Goal: Transaction & Acquisition: Purchase product/service

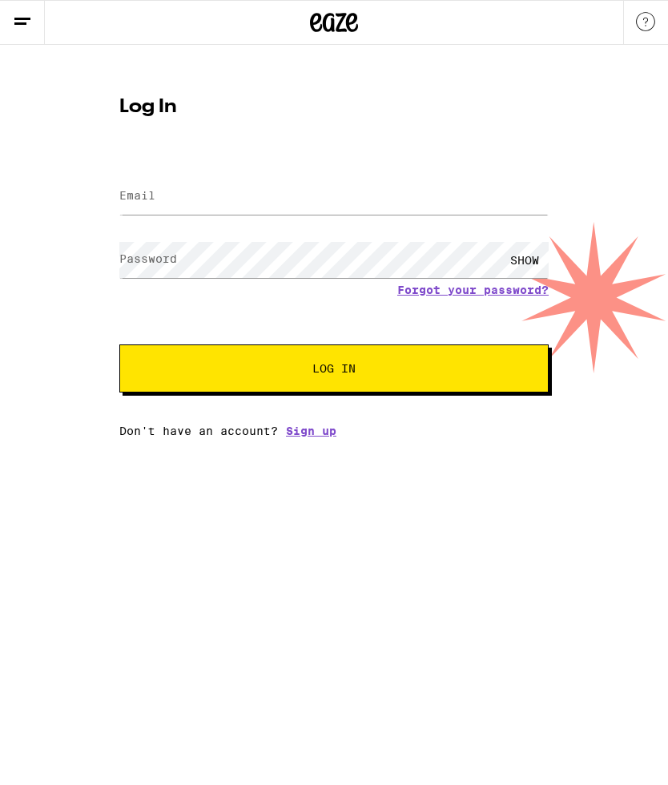
click at [274, 189] on input "Email" at bounding box center [334, 197] width 430 height 36
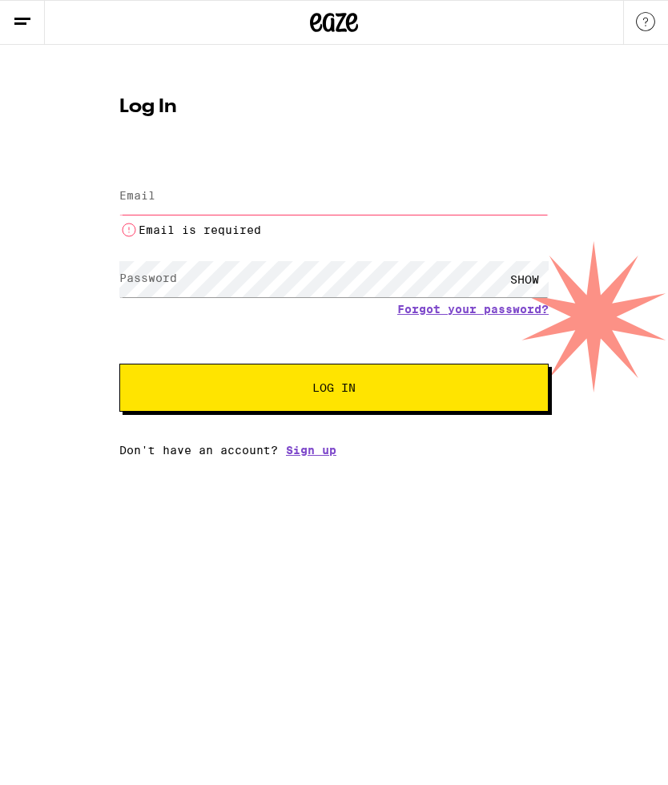
type input "[EMAIL_ADDRESS][DOMAIN_NAME]"
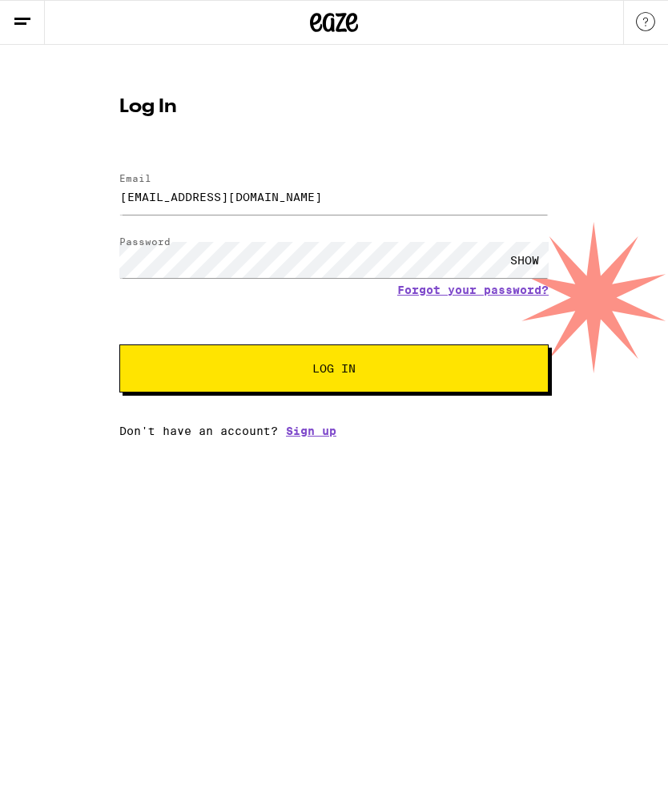
click at [445, 370] on span "Log In" at bounding box center [334, 368] width 300 height 11
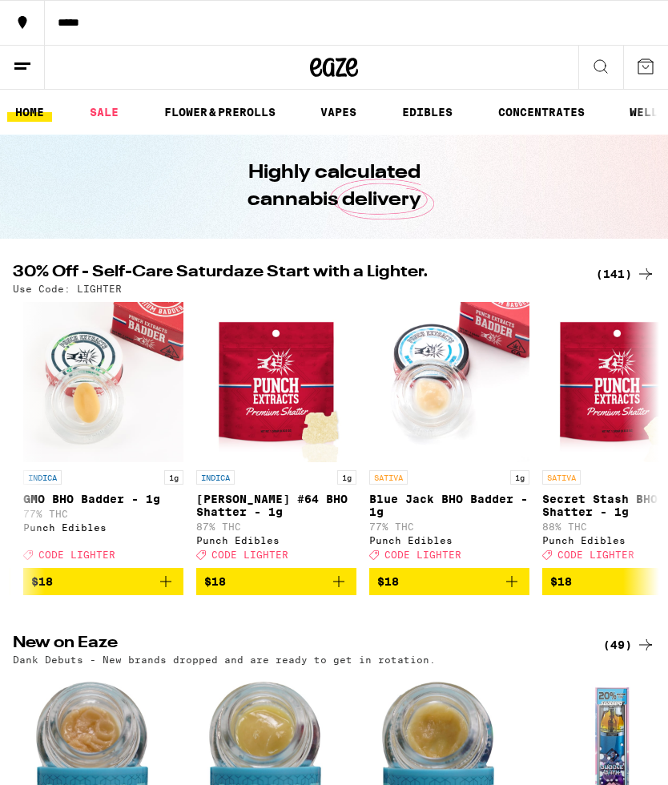
scroll to position [0, 4838]
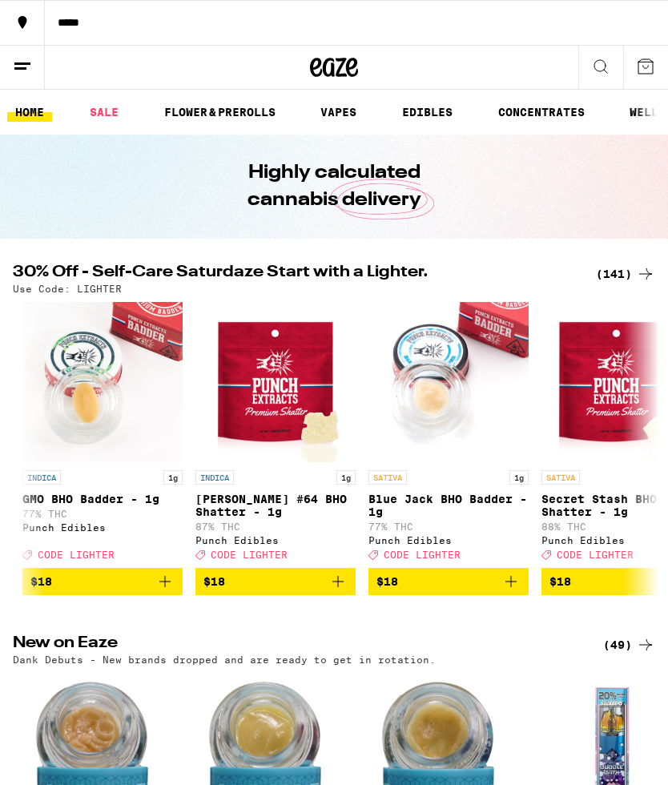
click at [263, 112] on link "FLOWER & PREROLLS" at bounding box center [219, 112] width 127 height 19
click at [236, 115] on link "FLOWER & PREROLLS" at bounding box center [219, 112] width 127 height 19
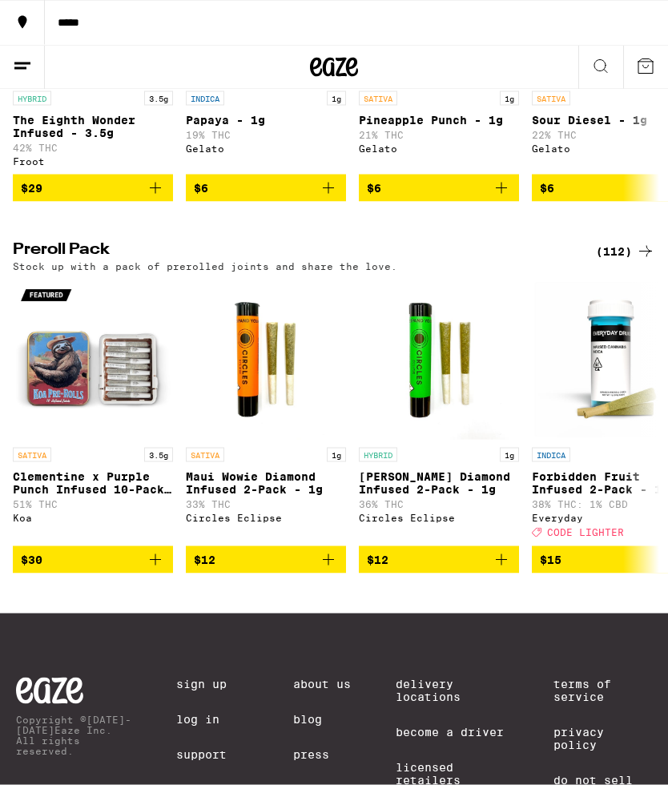
scroll to position [1048, 0]
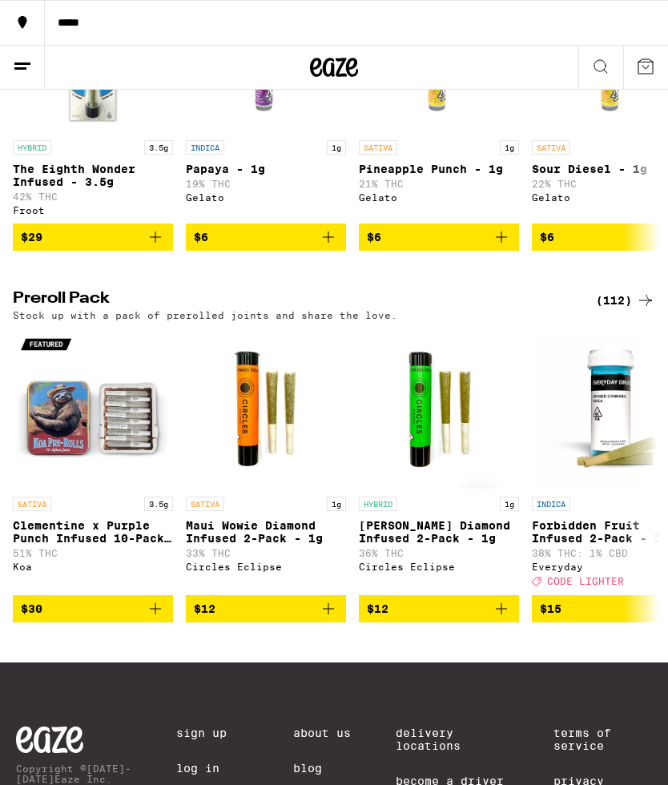
click at [644, 310] on icon at bounding box center [645, 300] width 19 height 19
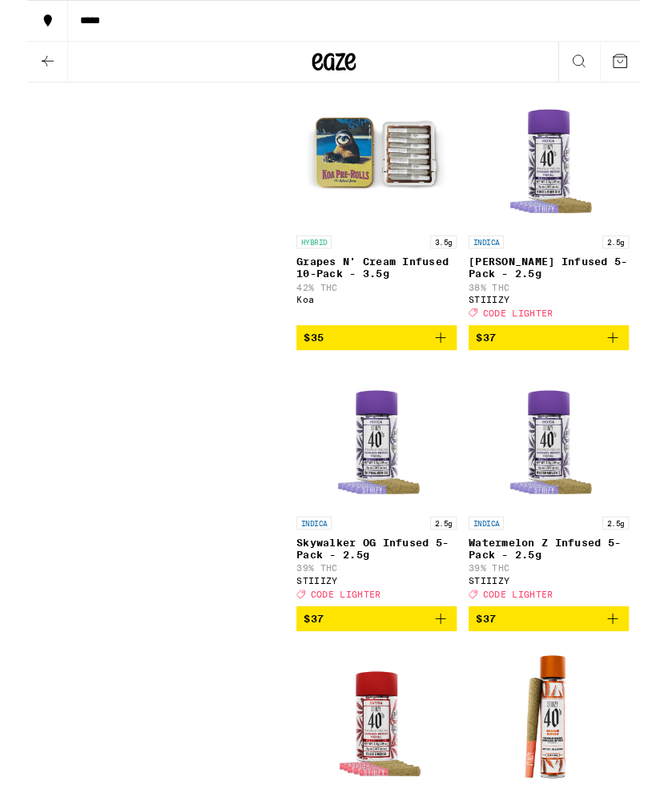
scroll to position [6109, 0]
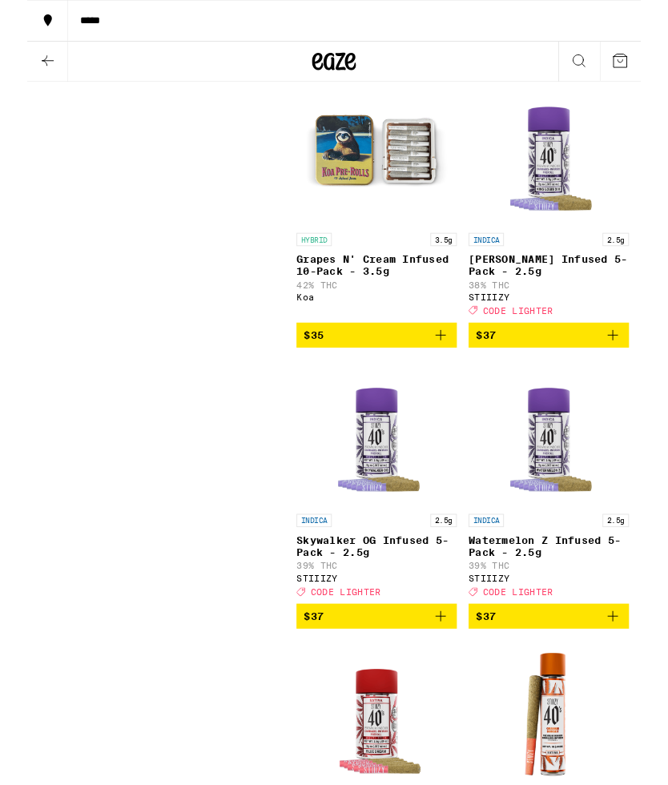
click at [613, 375] on span "$37" at bounding box center [568, 365] width 159 height 19
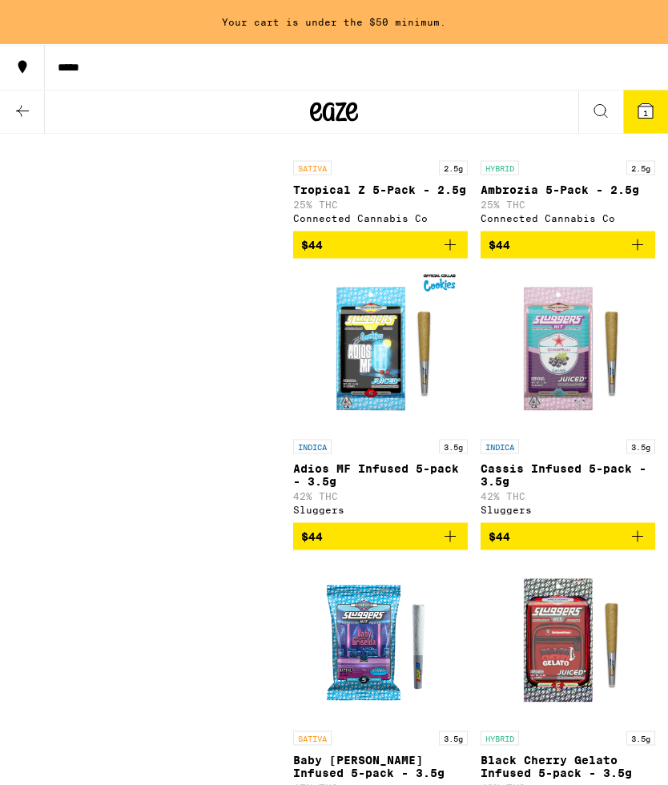
scroll to position [14541, 0]
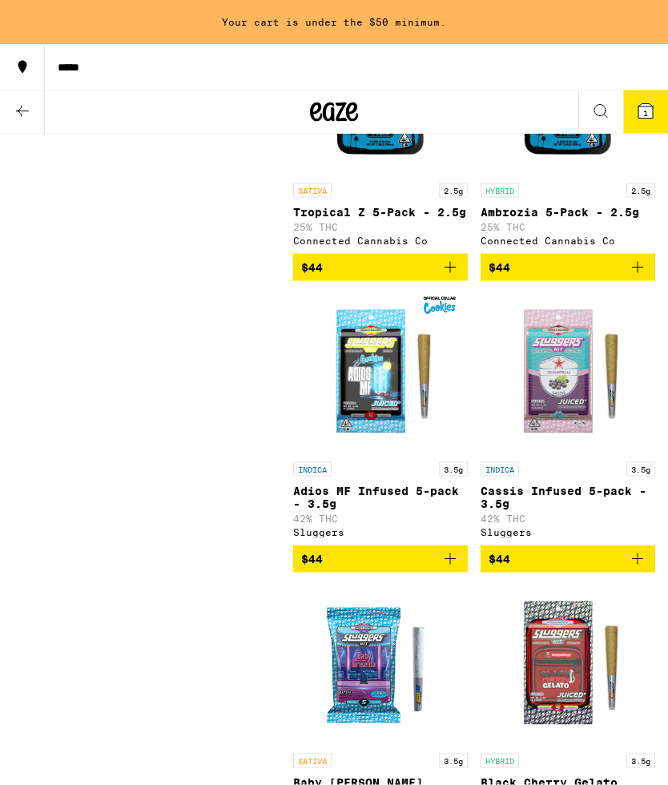
click at [26, 107] on icon at bounding box center [22, 111] width 19 height 19
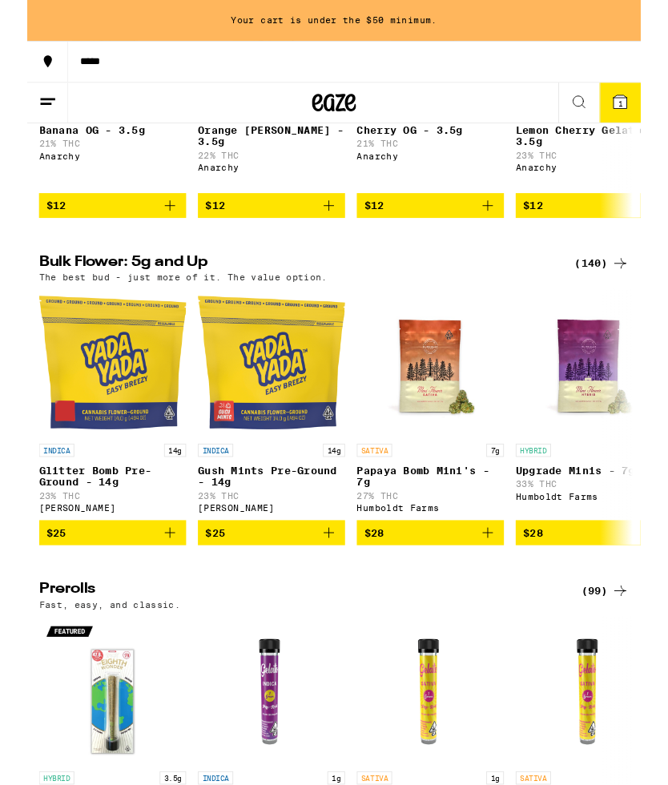
scroll to position [394, 0]
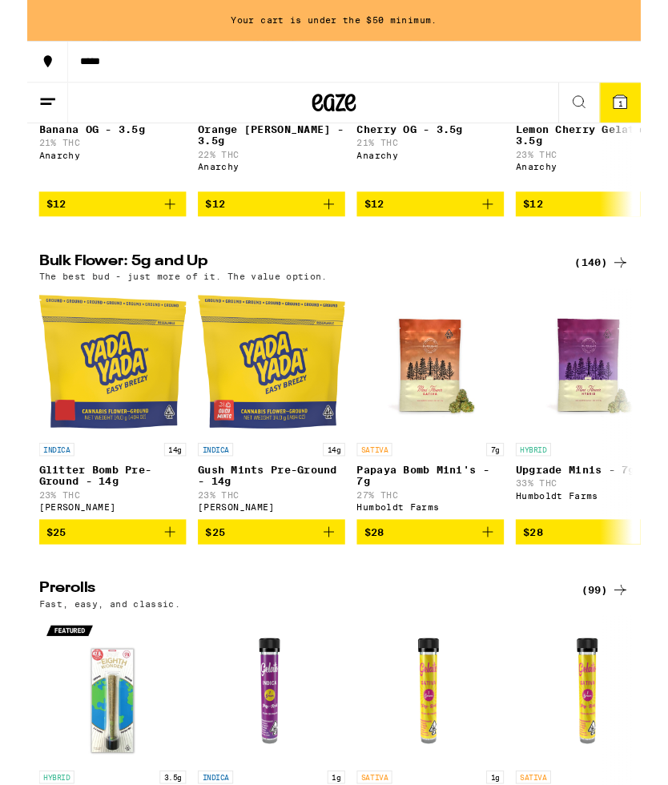
click at [628, 296] on div "(140)" at bounding box center [625, 286] width 59 height 19
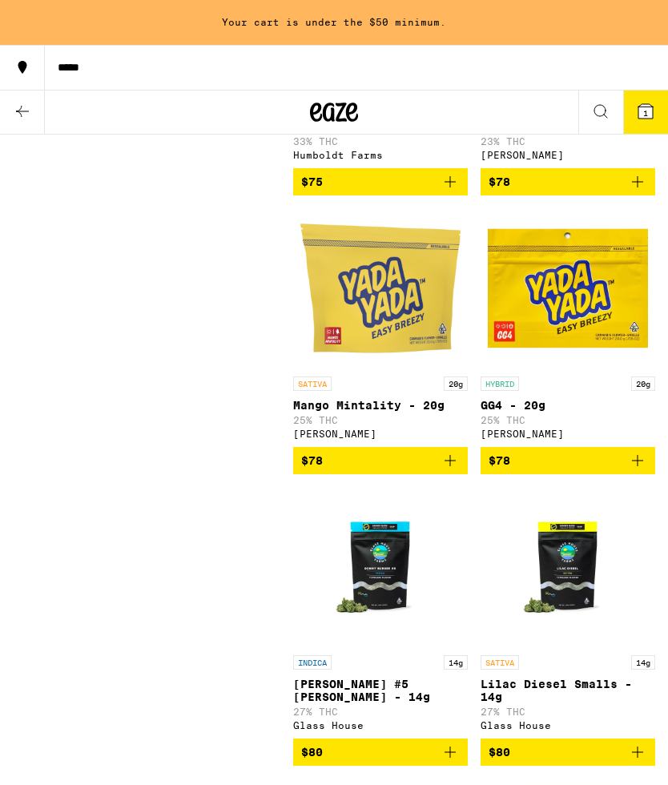
scroll to position [12821, 0]
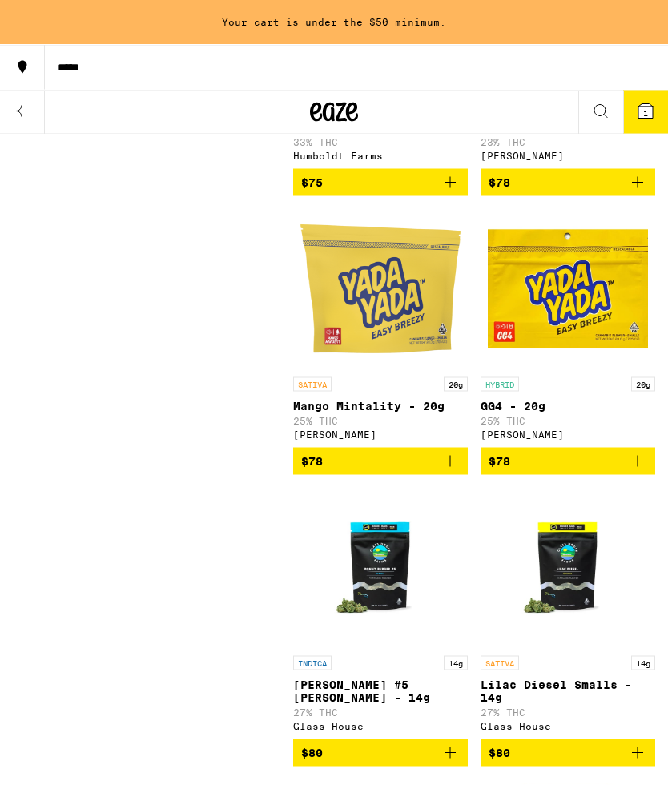
click at [406, 192] on span "$75" at bounding box center [380, 182] width 159 height 19
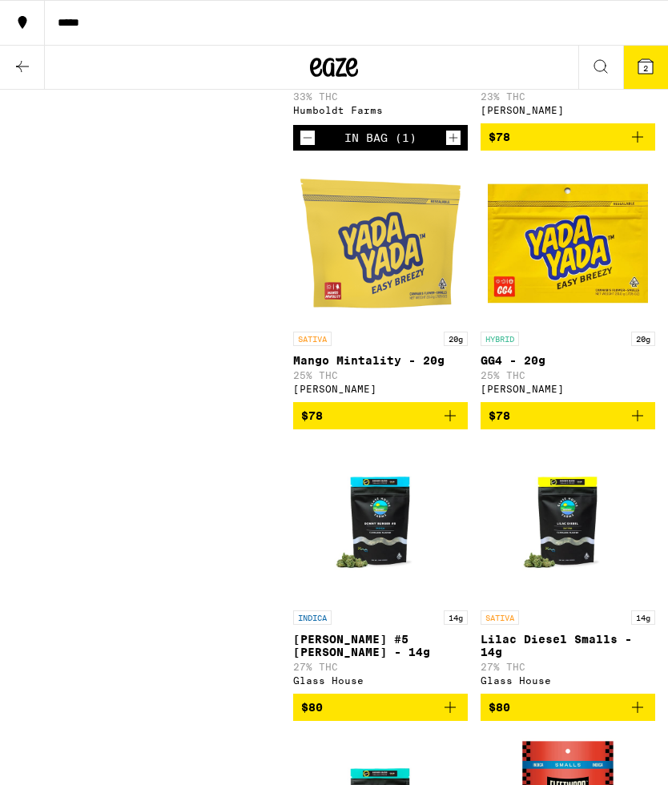
click at [644, 67] on span "2" at bounding box center [646, 68] width 5 height 10
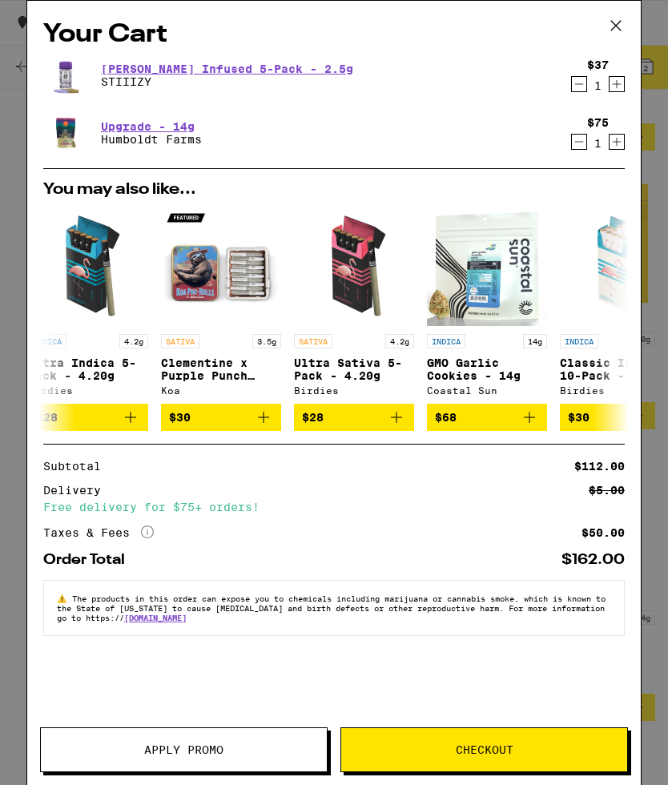
scroll to position [0, 26]
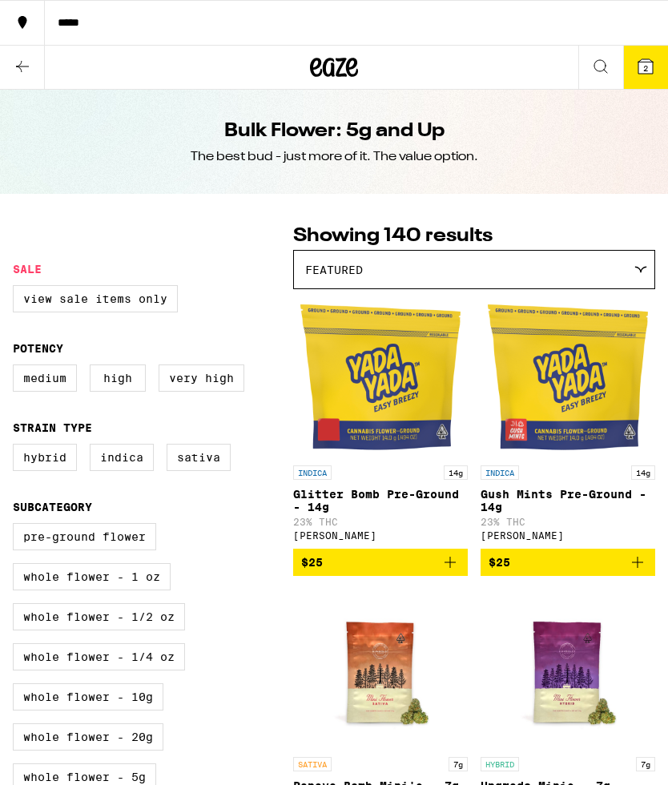
click at [25, 61] on icon at bounding box center [22, 66] width 19 height 19
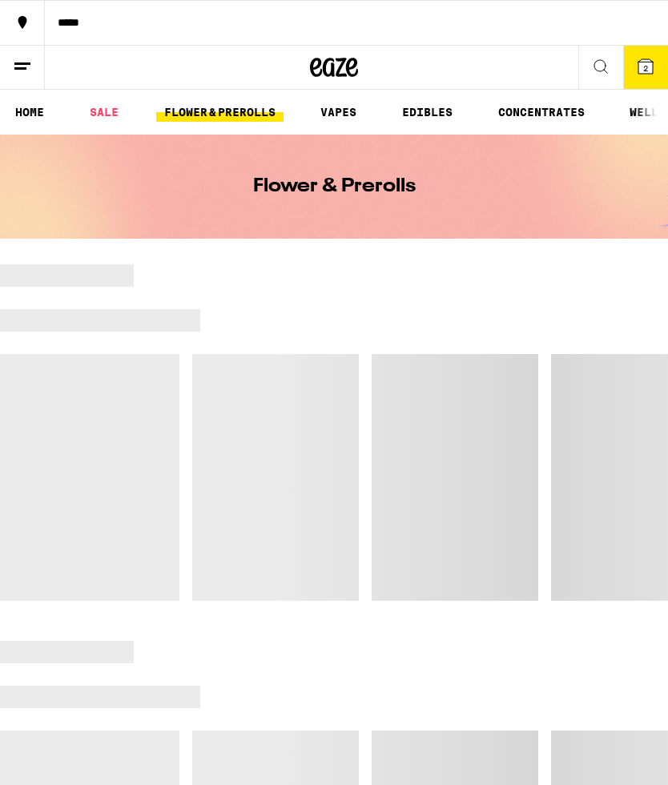
click at [139, 31] on button "*****" at bounding box center [334, 22] width 668 height 45
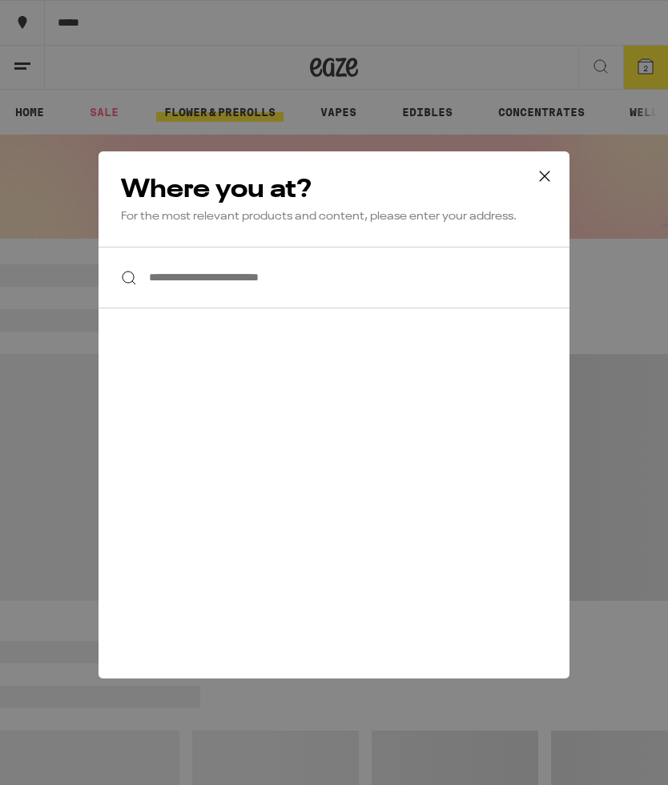
click at [388, 278] on input "**********" at bounding box center [334, 278] width 471 height 62
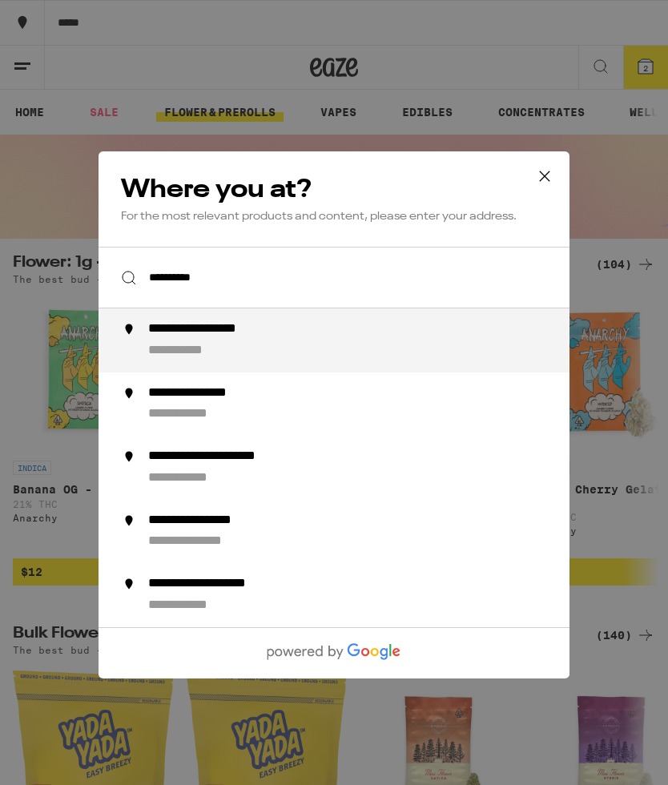
click at [257, 349] on div "**********" at bounding box center [366, 340] width 436 height 38
type input "**********"
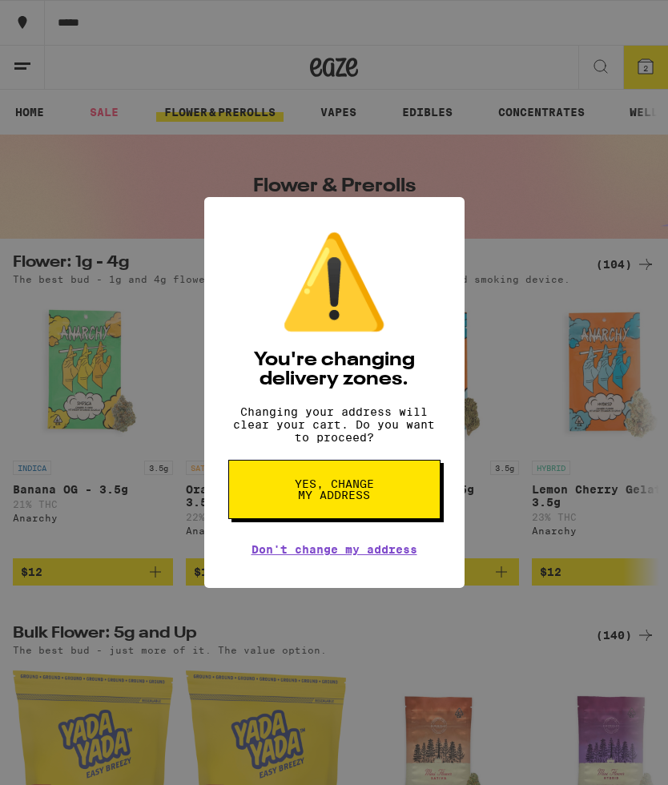
click at [386, 502] on button "Yes, change my address" at bounding box center [334, 489] width 212 height 59
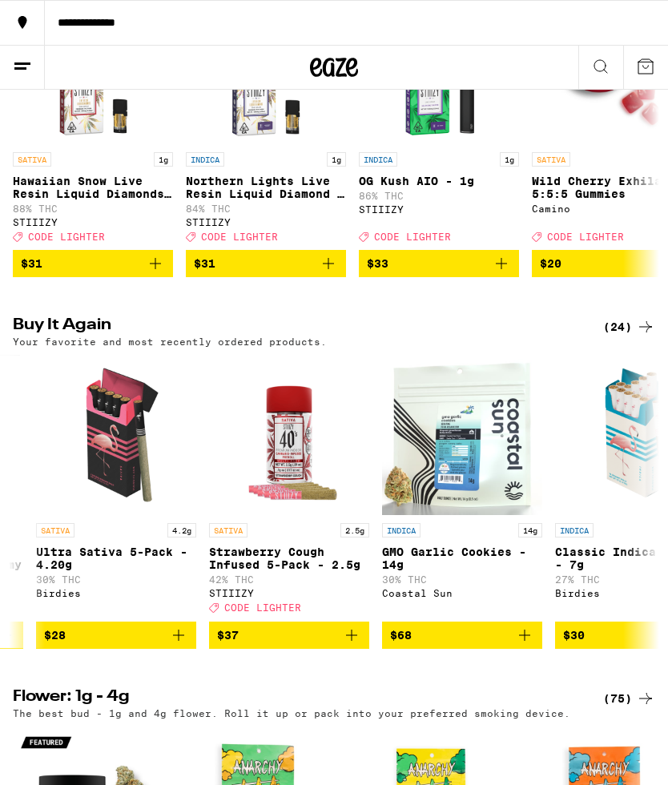
scroll to position [0, 498]
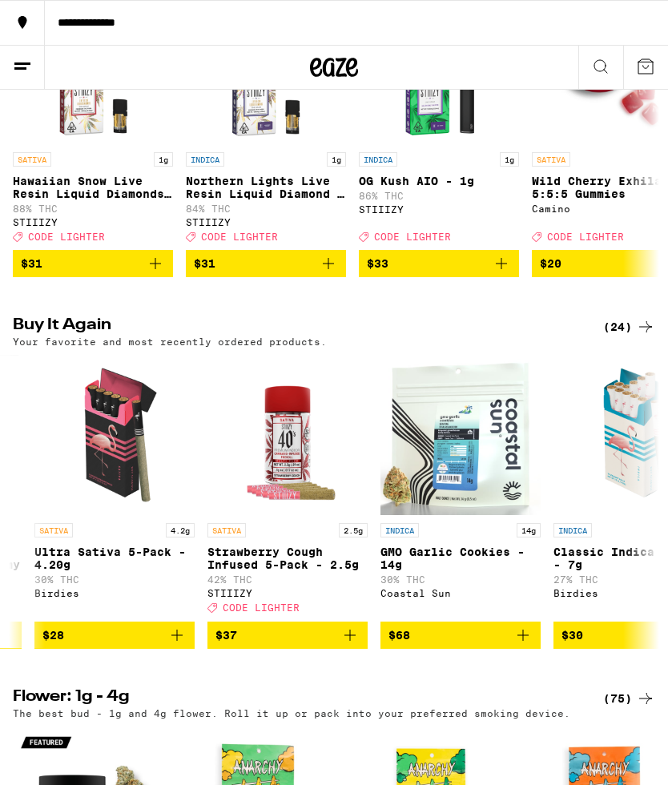
click at [301, 645] on span "$37" at bounding box center [288, 635] width 144 height 19
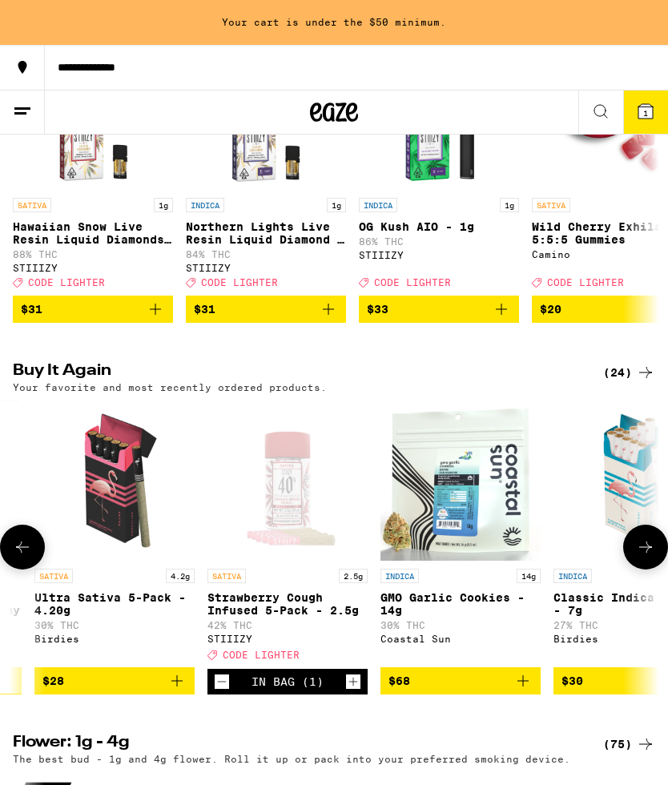
scroll to position [318, 0]
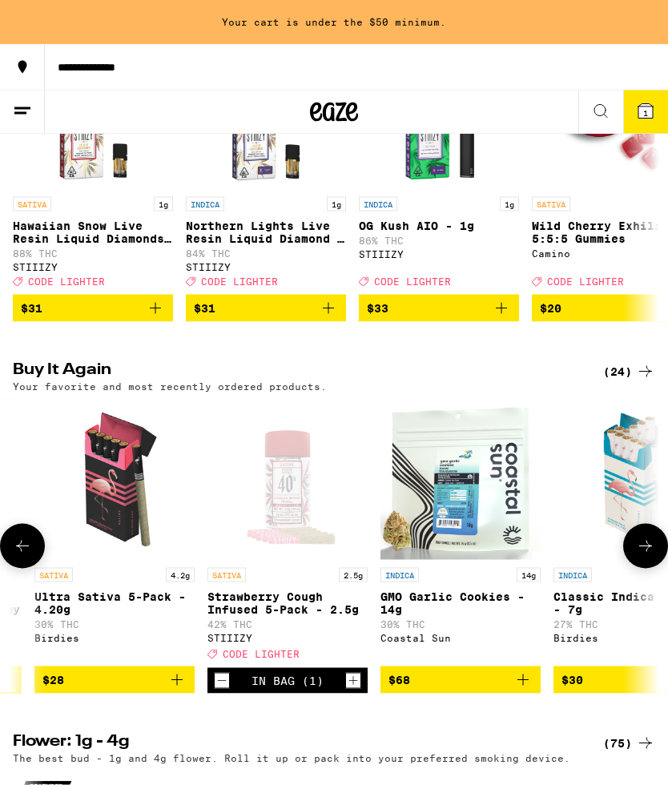
click at [482, 690] on span "$68" at bounding box center [461, 680] width 144 height 19
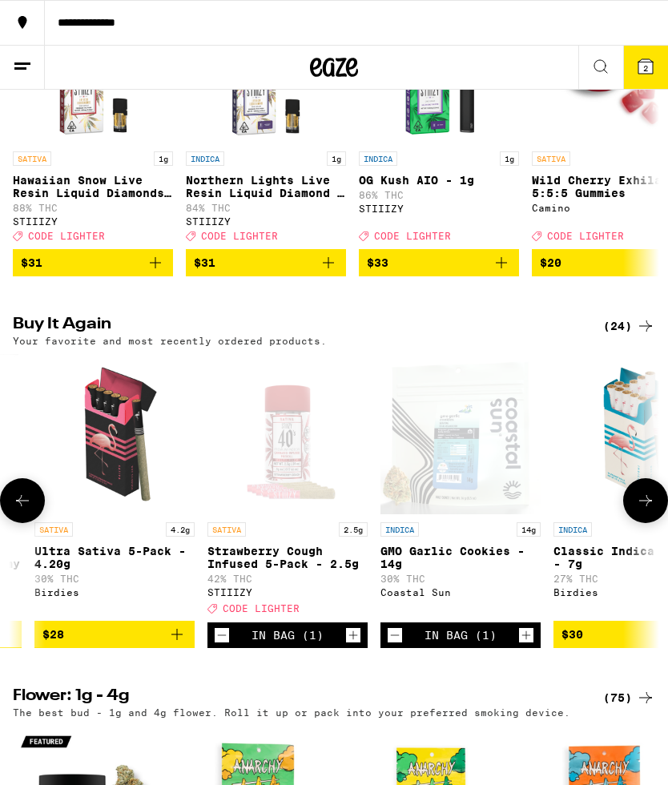
click at [644, 71] on span "2" at bounding box center [646, 68] width 5 height 10
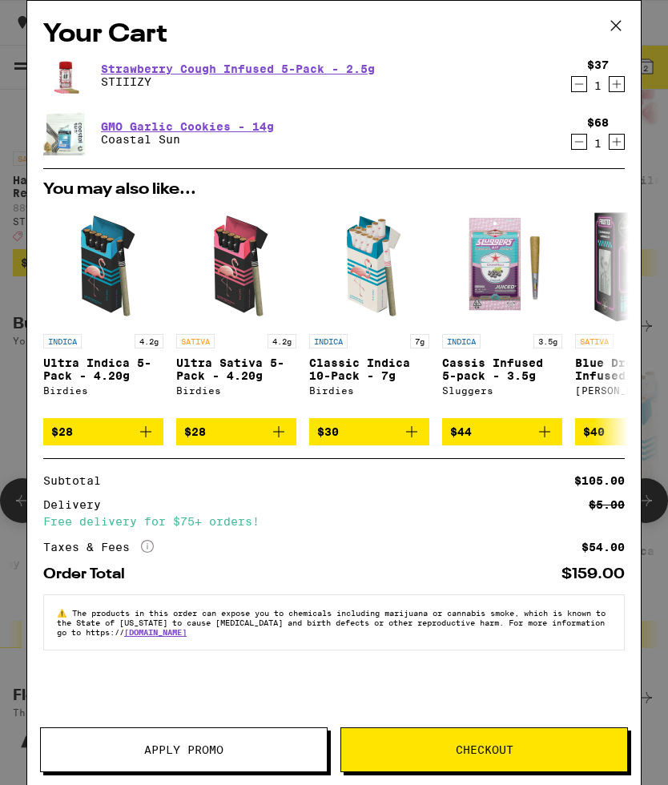
click at [229, 741] on button "Apply Promo" at bounding box center [184, 750] width 288 height 45
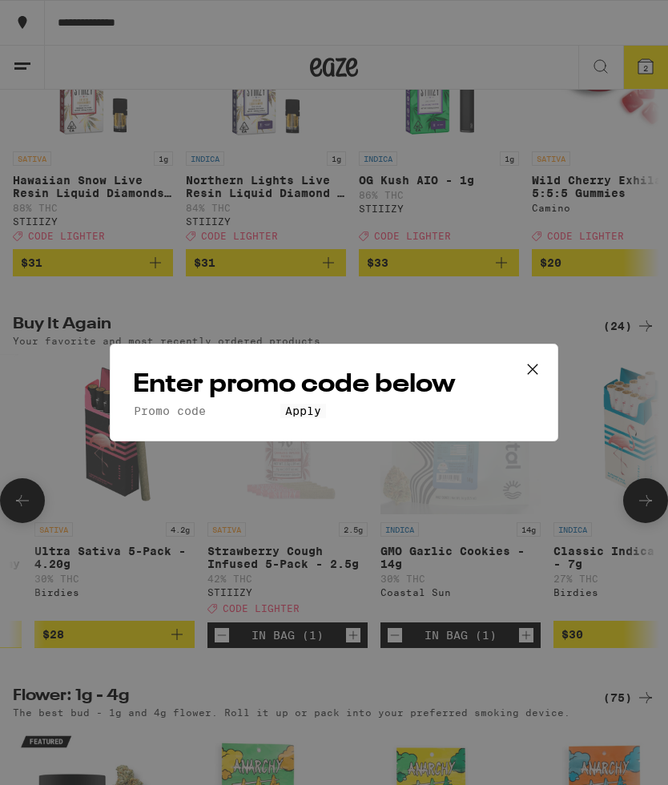
click at [281, 404] on input "Promo Code" at bounding box center [206, 411] width 147 height 14
type input "Lighter"
click at [326, 418] on button "Apply" at bounding box center [304, 411] width 46 height 14
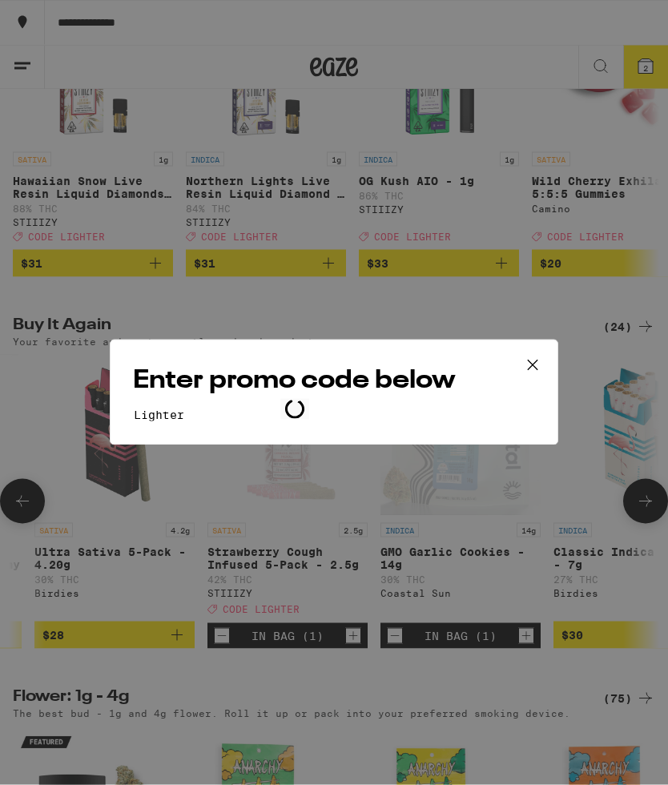
scroll to position [319, 0]
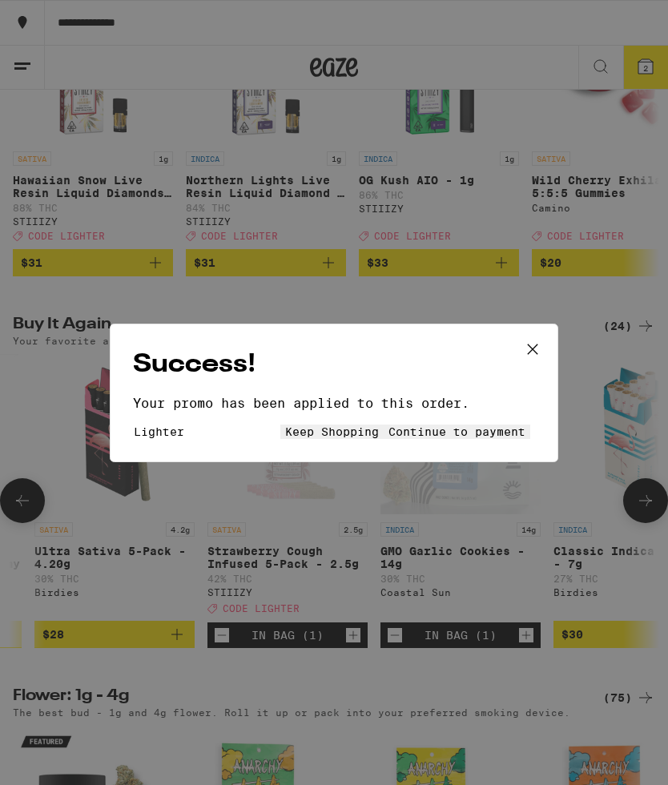
click at [438, 438] on span "Continue to payment" at bounding box center [457, 432] width 137 height 13
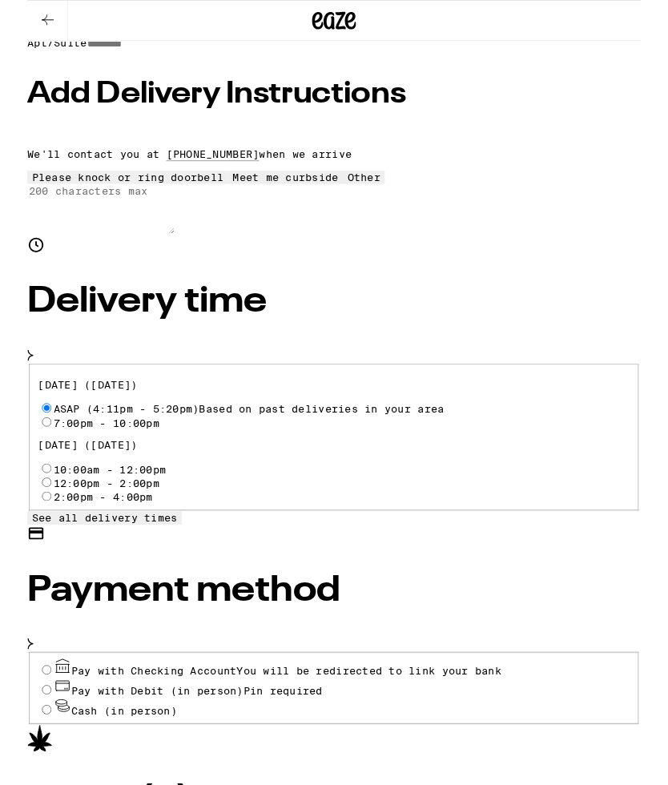
scroll to position [425, 0]
